Goal: Information Seeking & Learning: Learn about a topic

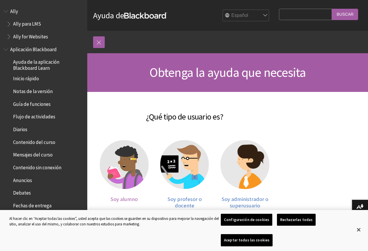
click at [125, 158] on img at bounding box center [124, 164] width 49 height 49
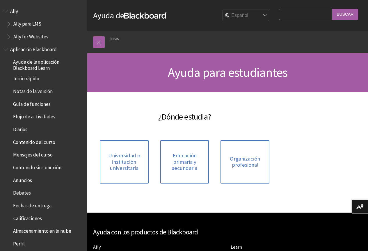
click at [26, 117] on span "Flujo de actividades" at bounding box center [34, 116] width 42 height 8
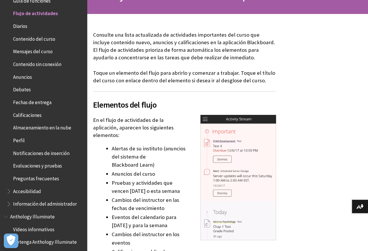
scroll to position [87, 0]
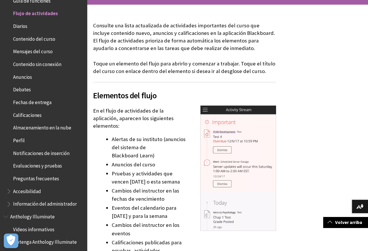
click at [17, 31] on span "Diarios" at bounding box center [44, 26] width 77 height 10
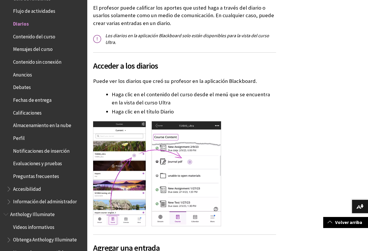
scroll to position [116, 0]
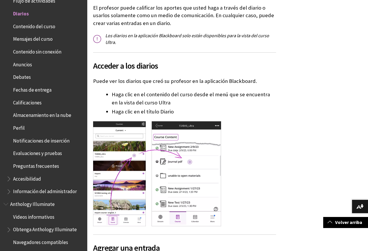
click at [29, 103] on span "Calificaciones" at bounding box center [27, 102] width 28 height 8
